Goal: Answer question/provide support: Share knowledge or assist other users

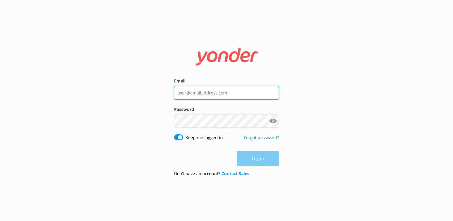
type input "[PERSON_NAME][EMAIL_ADDRESS][DOMAIN_NAME]"
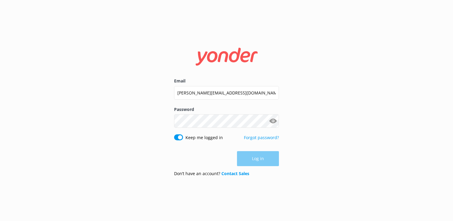
click at [272, 119] on button "Show password" at bounding box center [273, 121] width 12 height 12
click at [259, 159] on button "Log in" at bounding box center [258, 158] width 42 height 15
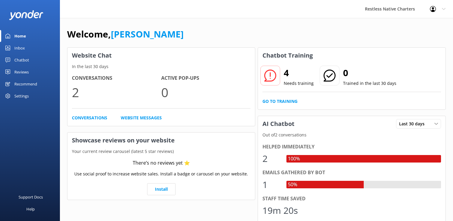
click at [288, 74] on h2 "4" at bounding box center [299, 73] width 30 height 14
click at [301, 85] on p "Needs training" at bounding box center [299, 83] width 30 height 7
click at [285, 103] on link "Go to Training" at bounding box center [280, 101] width 35 height 7
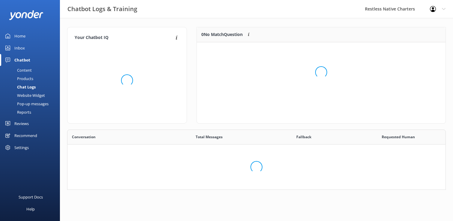
scroll to position [75, 249]
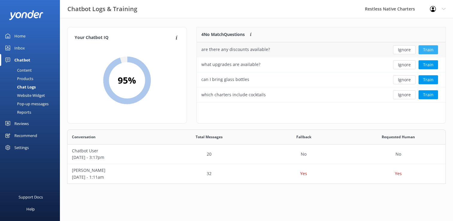
click at [432, 48] on button "Train" at bounding box center [428, 49] width 19 height 9
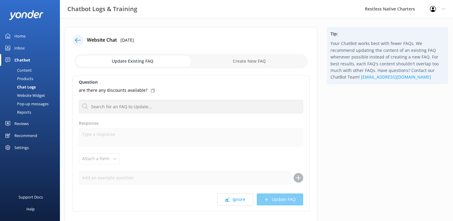
click at [135, 122] on label "Response" at bounding box center [191, 123] width 224 height 7
click at [166, 91] on div "are there any discounts available?" at bounding box center [191, 90] width 224 height 7
click at [150, 59] on input "checkbox" at bounding box center [190, 61] width 233 height 14
checkbox input "true"
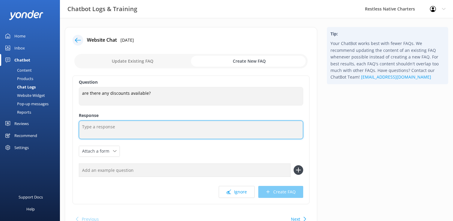
click at [109, 128] on textarea at bounding box center [191, 129] width 224 height 19
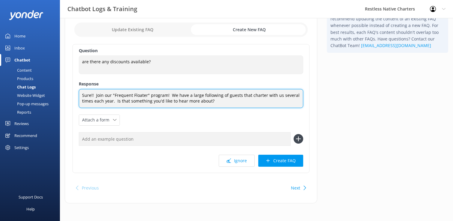
scroll to position [32, 0]
type textarea "Sure!! Join our "Frequent Floater" program! We have a large following of guests…"
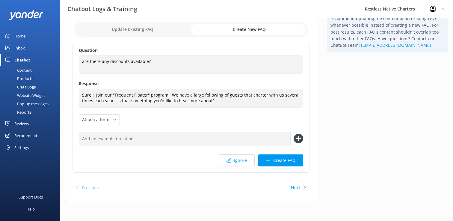
click at [300, 187] on div "Next" at bounding box center [298, 188] width 19 height 12
checkbox input "false"
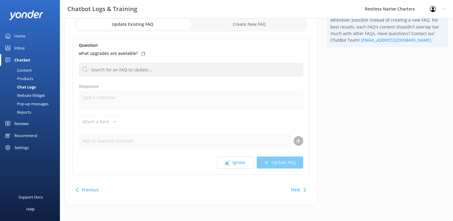
scroll to position [39, 0]
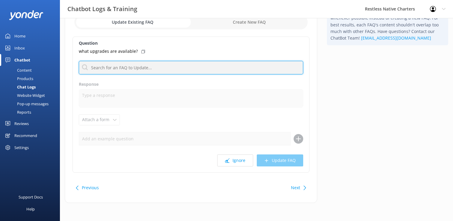
click at [122, 69] on input "text" at bounding box center [191, 67] width 224 height 13
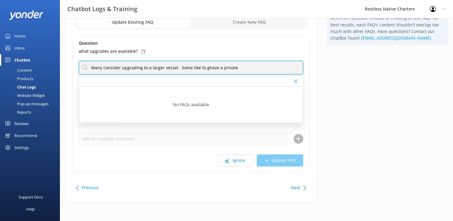
click at [205, 67] on input "Many consider upgrading to a larger vessel. Some like to ghave a private" at bounding box center [191, 67] width 224 height 13
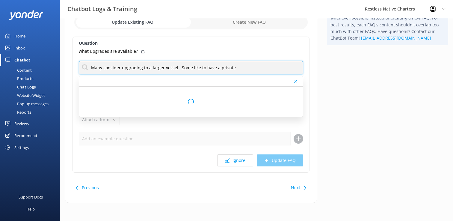
click at [245, 67] on input "Many consider upgrading to a larger vessel. Some like to have a private" at bounding box center [191, 67] width 224 height 13
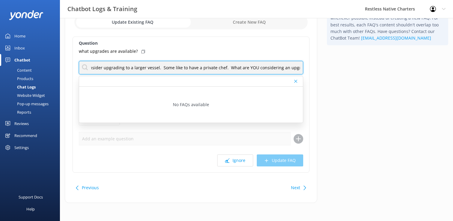
scroll to position [0, 20]
type input "Many consider upgrading to a larger vessel. Some like to have a private chef. W…"
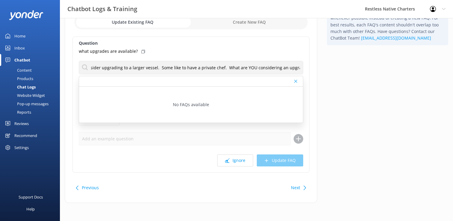
scroll to position [0, 0]
click at [242, 52] on div "what upgrades are available?" at bounding box center [191, 51] width 224 height 7
click at [299, 188] on button "Next" at bounding box center [295, 188] width 9 height 12
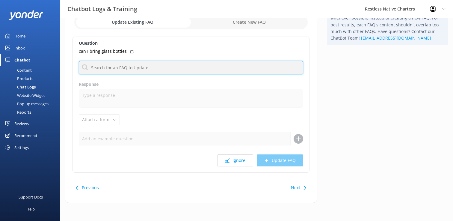
click at [100, 68] on input "text" at bounding box center [191, 67] width 224 height 13
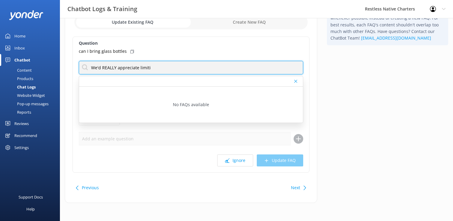
click at [151, 69] on input "We'd REALLY appreciate limiti" at bounding box center [191, 67] width 224 height 13
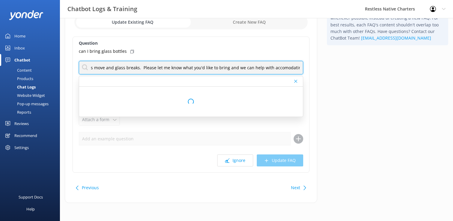
scroll to position [0, 168]
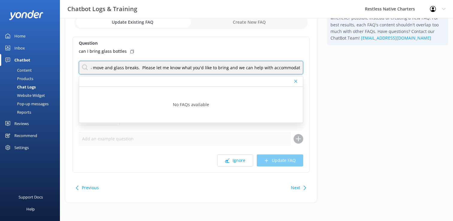
click at [244, 69] on input "We'd REALLY appreciate you limiting the amount of glass you bring on board. Boa…" at bounding box center [191, 67] width 224 height 13
click at [300, 68] on input "We'd REALLY appreciate you limiting the amount of glass you bring on board. Boa…" at bounding box center [191, 67] width 224 height 13
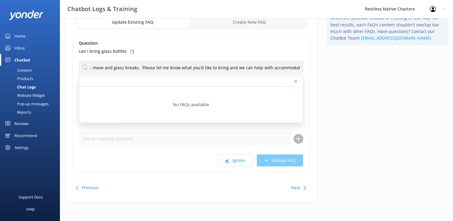
scroll to position [0, 0]
click at [182, 46] on label "Question" at bounding box center [191, 43] width 224 height 7
click at [297, 81] on div at bounding box center [296, 81] width 4 height 4
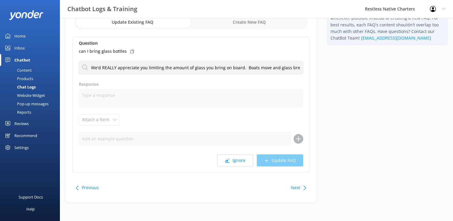
click at [207, 79] on div "Question can I bring glass bottles We'd REALLY appreciate you limiting the amou…" at bounding box center [191, 105] width 237 height 136
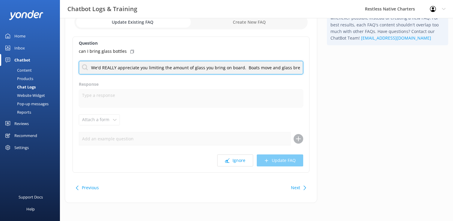
drag, startPoint x: 91, startPoint y: 67, endPoint x: 275, endPoint y: 69, distance: 184.0
click at [275, 69] on input "We'd REALLY appreciate you limiting the amount of glass you bring on board. Boa…" at bounding box center [191, 67] width 224 height 13
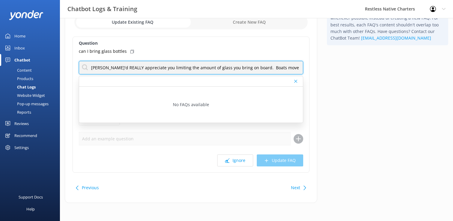
type input "[PERSON_NAME]'d REALLY appreciate you limiting the amount of glass you bring on…"
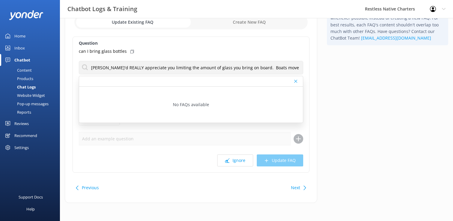
click at [294, 82] on icon at bounding box center [295, 81] width 3 height 4
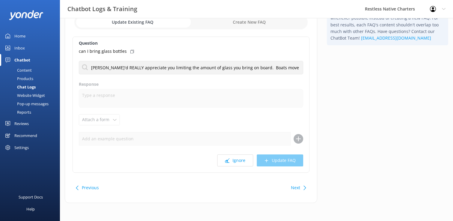
click at [301, 187] on div "Next" at bounding box center [298, 188] width 19 height 12
click at [298, 188] on div "Next" at bounding box center [295, 188] width 9 height 12
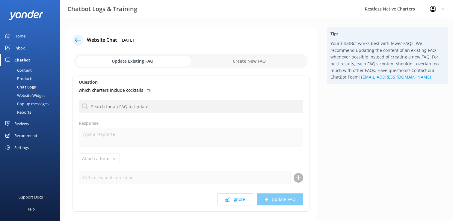
click at [20, 48] on div "Inbox" at bounding box center [19, 48] width 10 height 12
